Goal: Find specific page/section

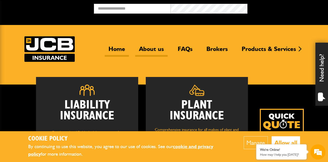
click at [149, 50] on link "About us" at bounding box center [151, 51] width 32 height 12
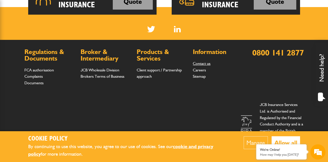
click at [199, 62] on link "Contact us" at bounding box center [202, 63] width 18 height 5
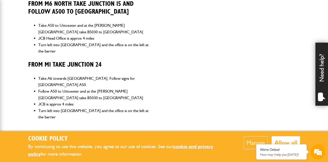
scroll to position [373, 0]
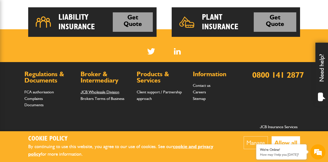
click at [102, 91] on link "JCB Wholesale Division" at bounding box center [100, 91] width 39 height 5
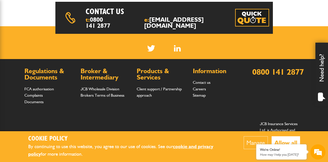
scroll to position [265, 0]
